Goal: Check status: Check status

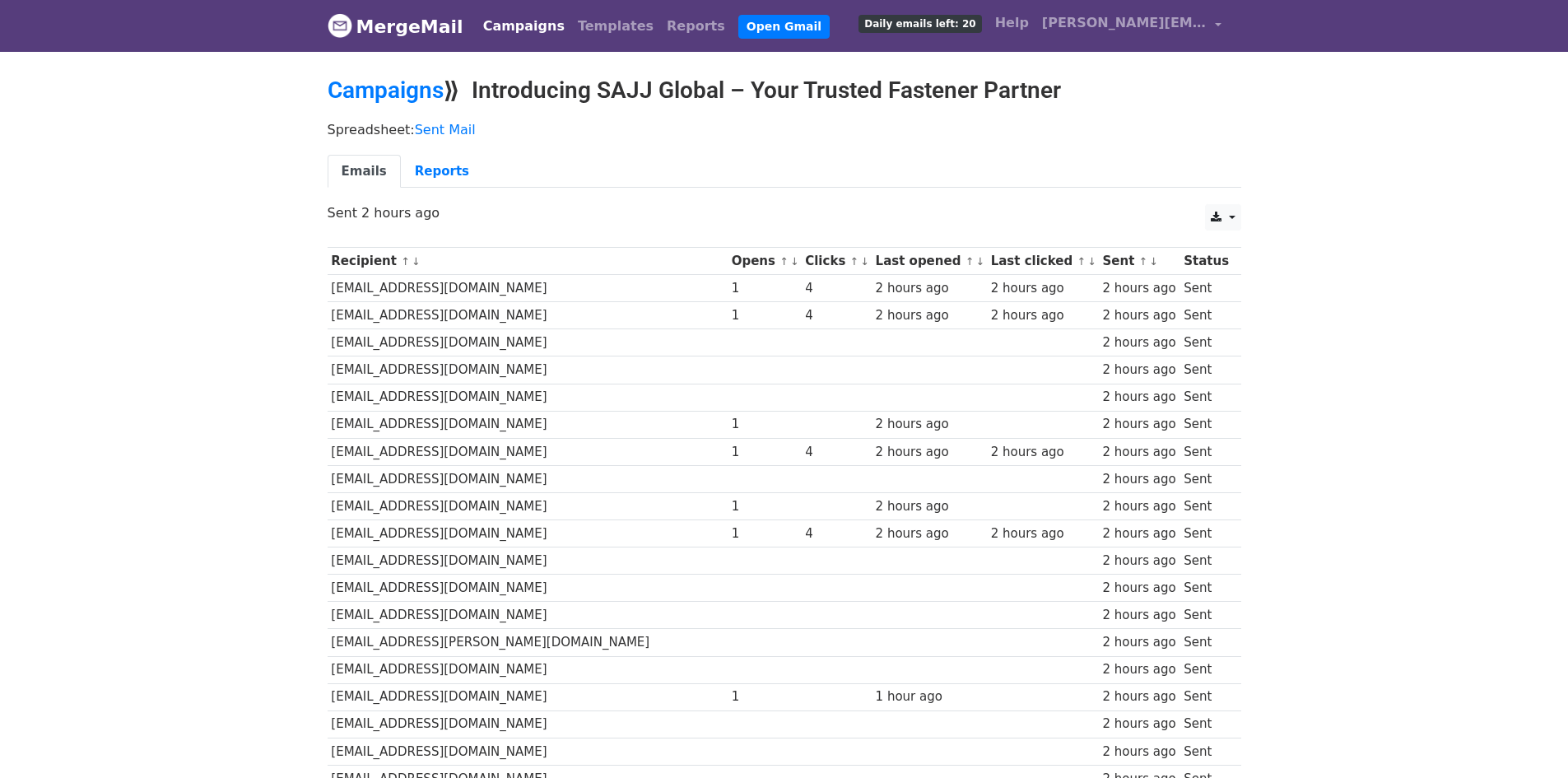
click at [428, 191] on div "Emails Reports" at bounding box center [785, 175] width 939 height 42
click at [421, 179] on link "Reports" at bounding box center [442, 172] width 83 height 34
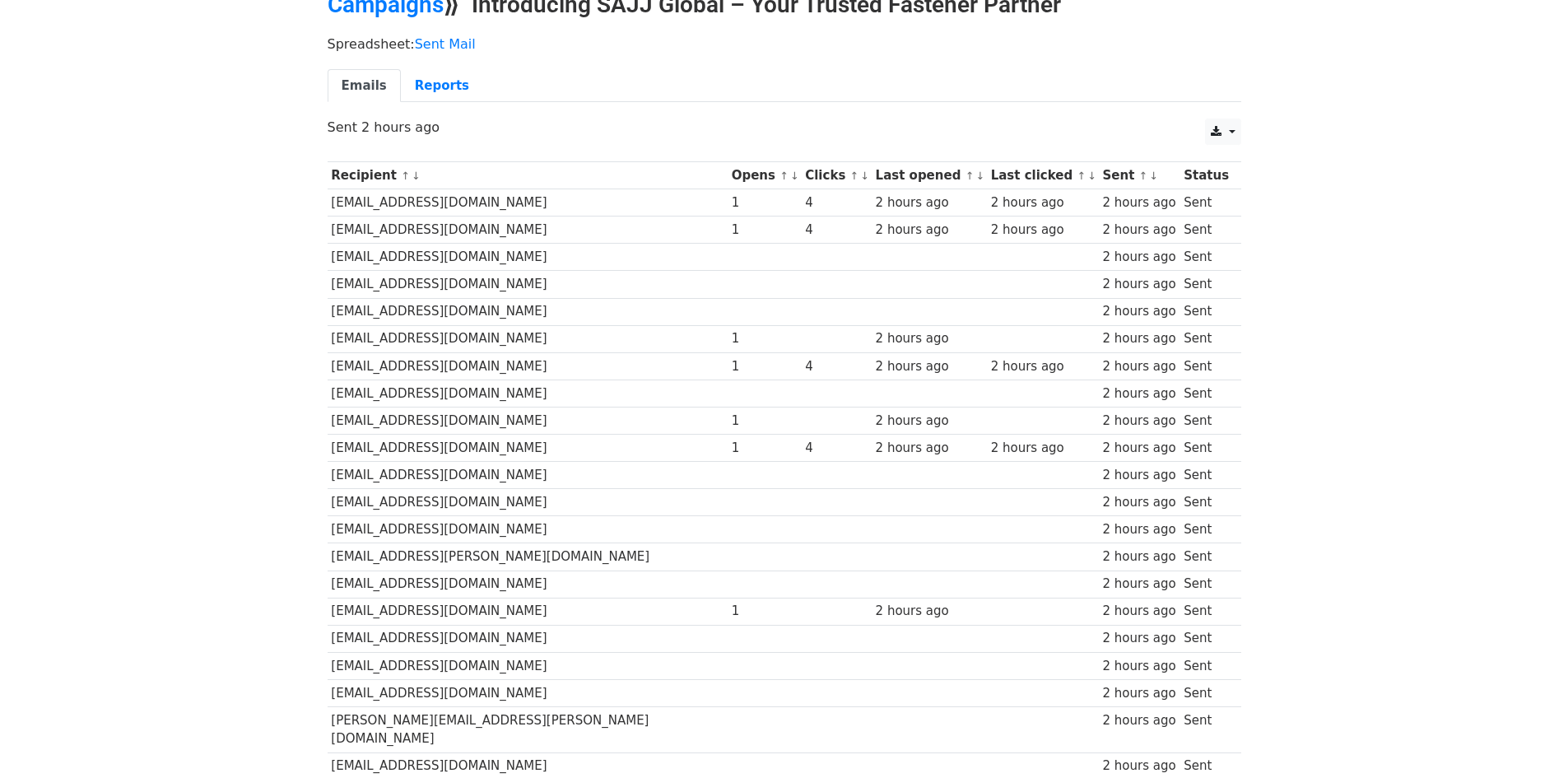
scroll to position [49, 0]
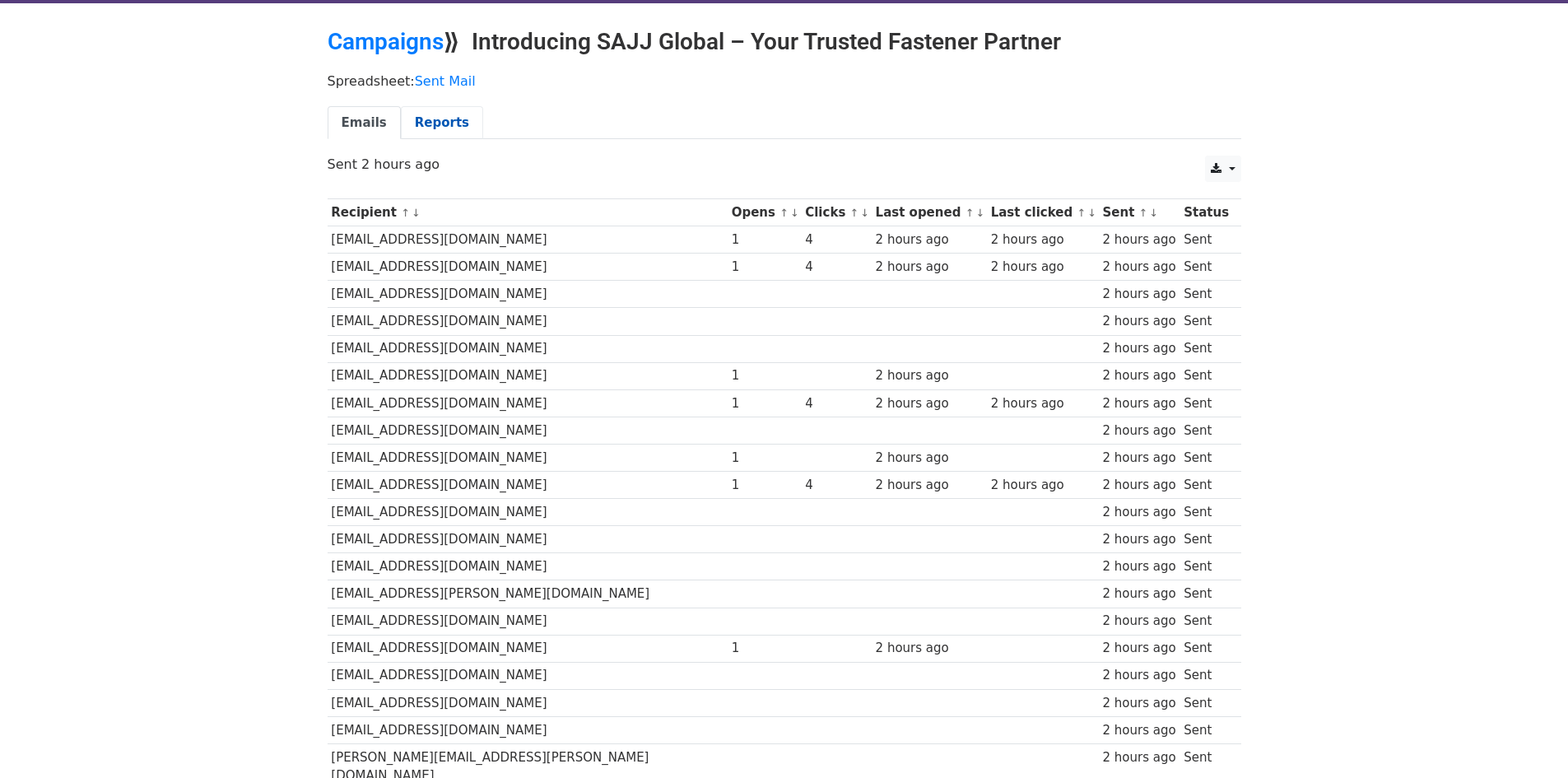
click at [423, 129] on link "Reports" at bounding box center [442, 123] width 83 height 34
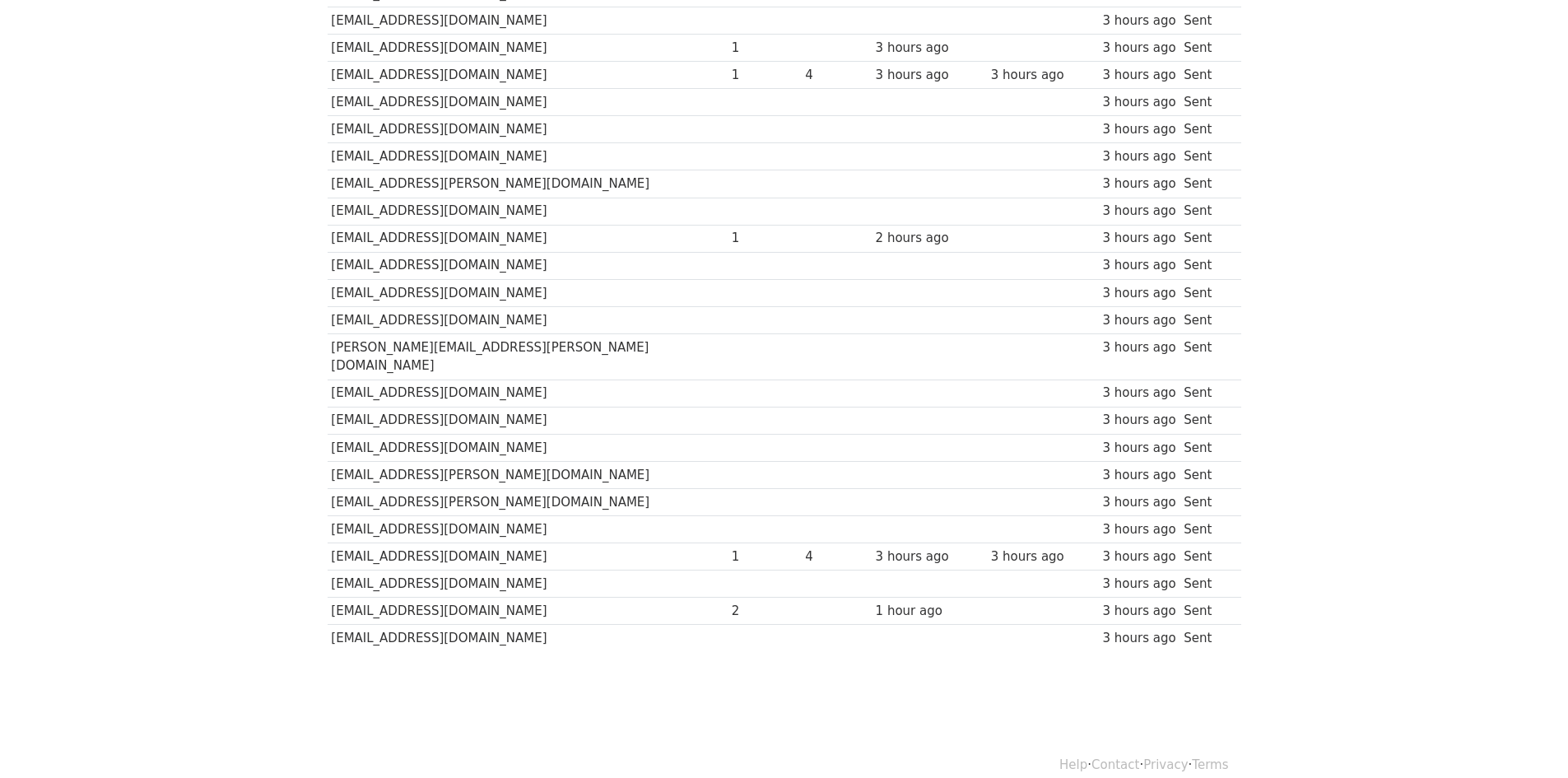
scroll to position [460, 0]
